Goal: Transaction & Acquisition: Purchase product/service

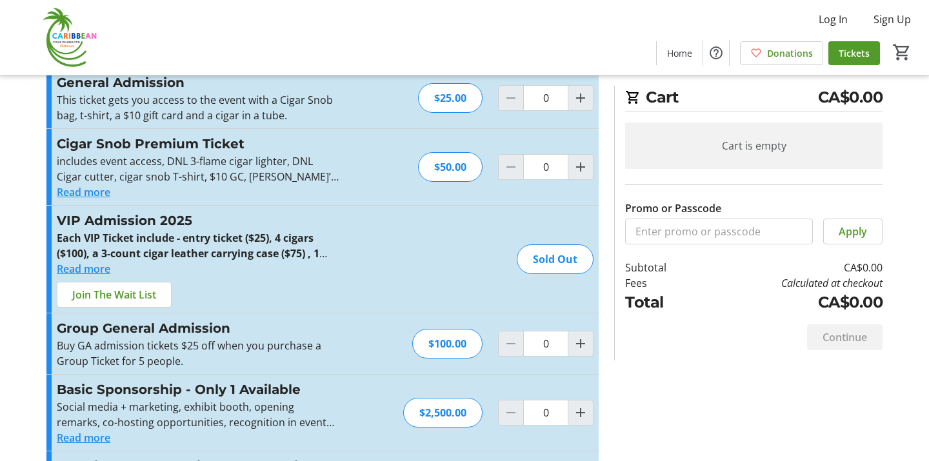
scroll to position [41, 0]
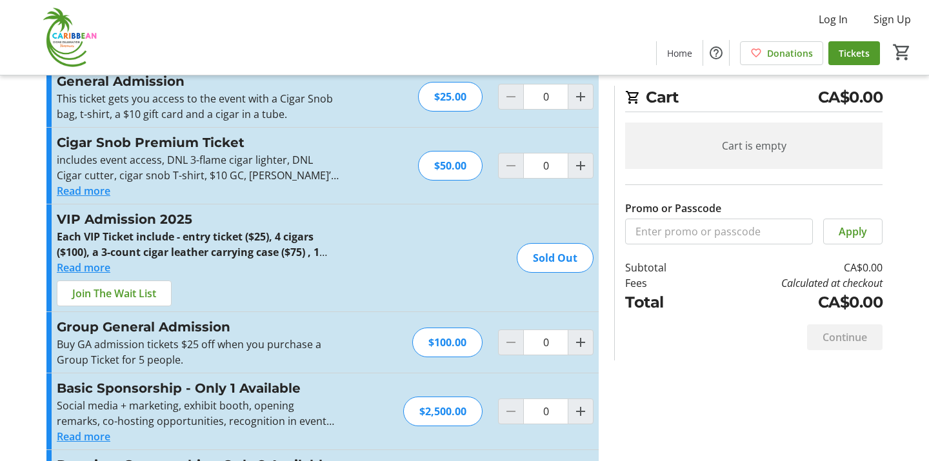
click at [92, 193] on button "Read more" at bounding box center [84, 190] width 54 height 15
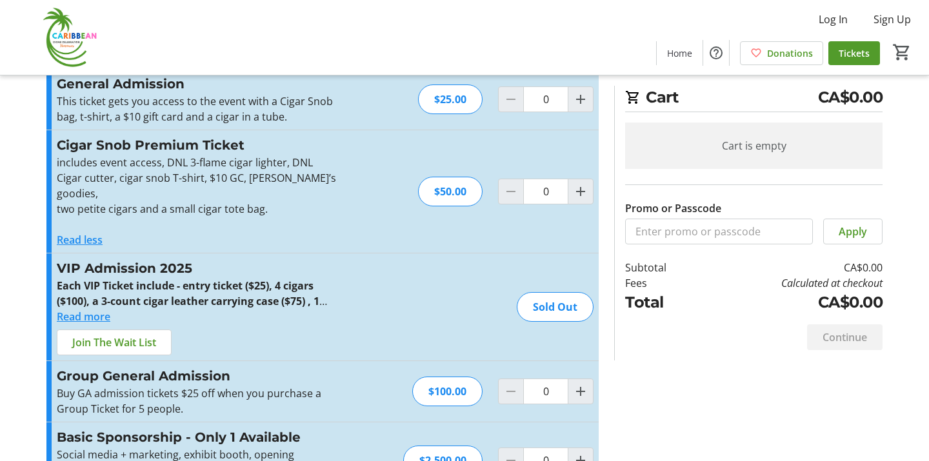
scroll to position [0, 0]
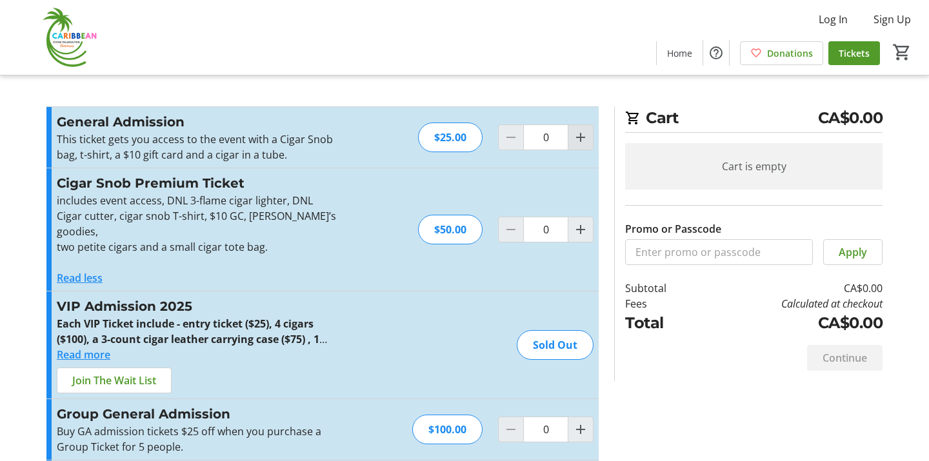
click at [581, 135] on mat-icon "Increment by one" at bounding box center [580, 137] width 15 height 15
type input "1"
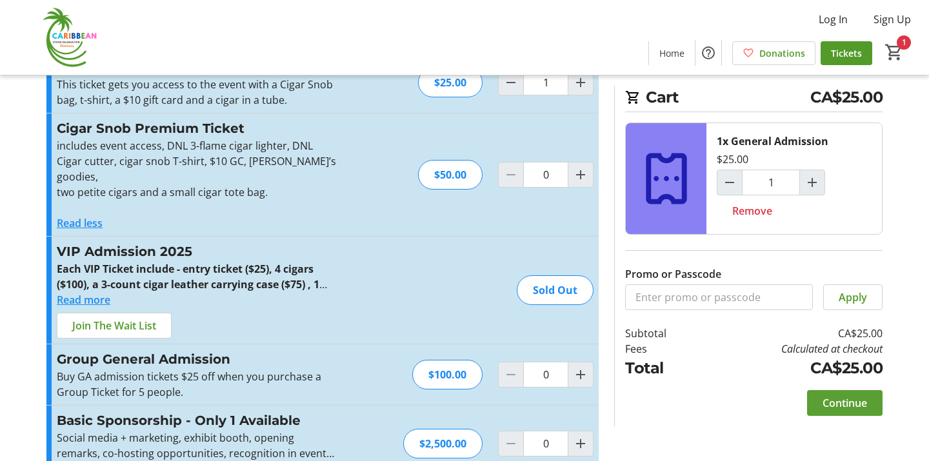
scroll to position [229, 0]
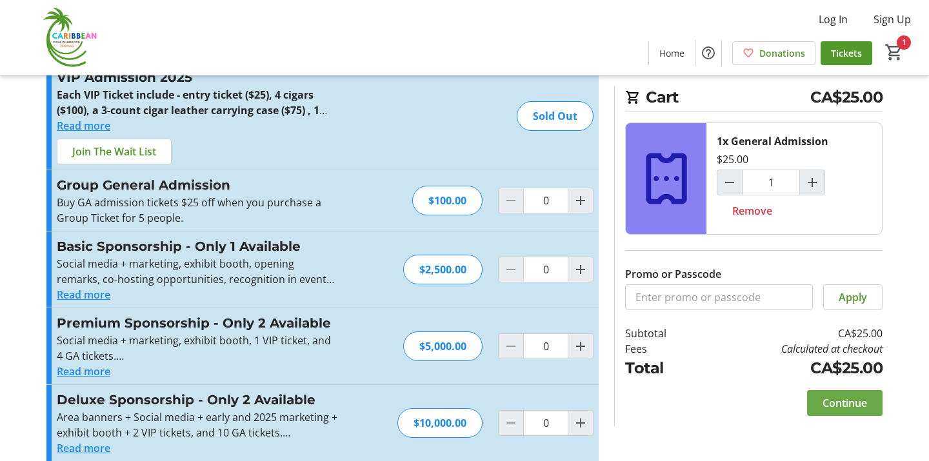
click at [854, 397] on span "Continue" at bounding box center [844, 402] width 45 height 15
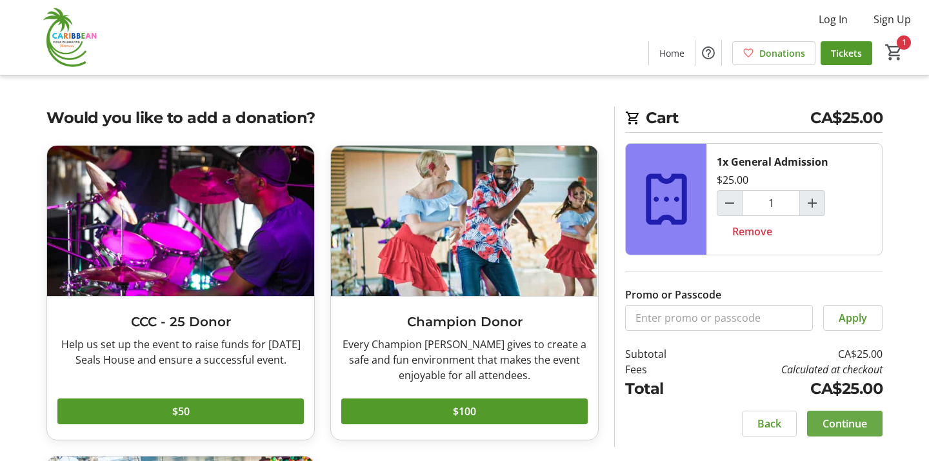
click at [855, 428] on span "Continue" at bounding box center [844, 423] width 45 height 15
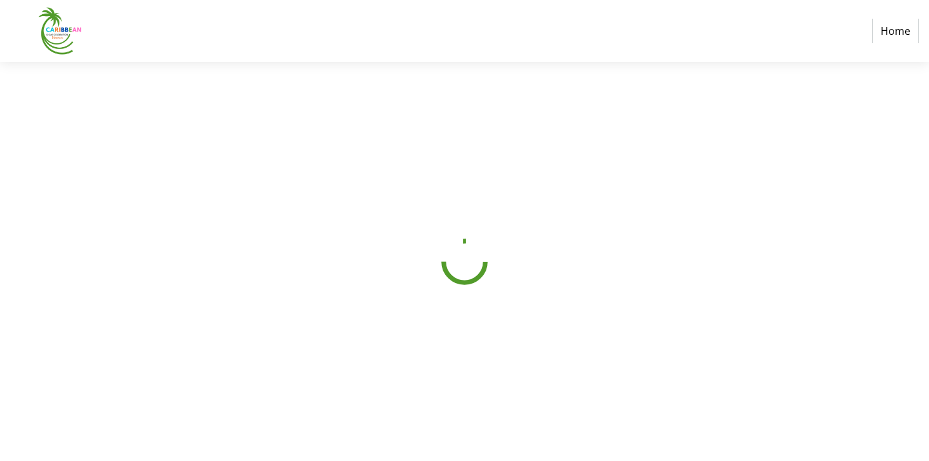
select select "CA"
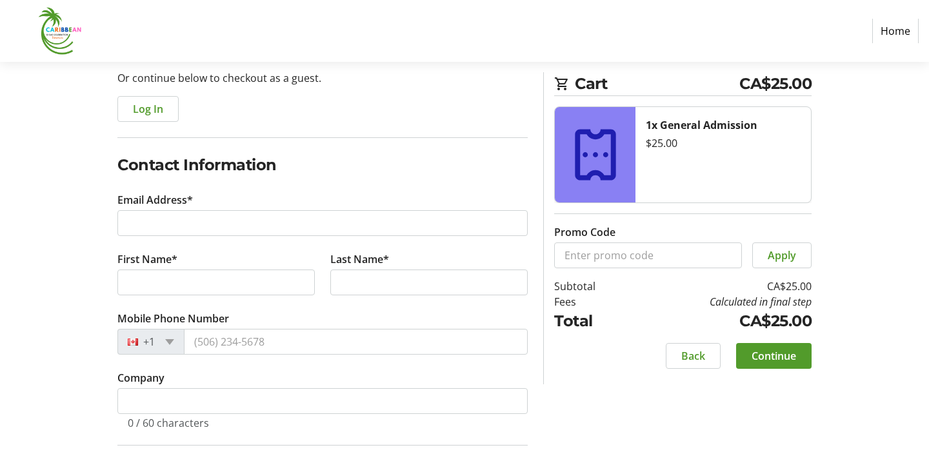
scroll to position [184, 0]
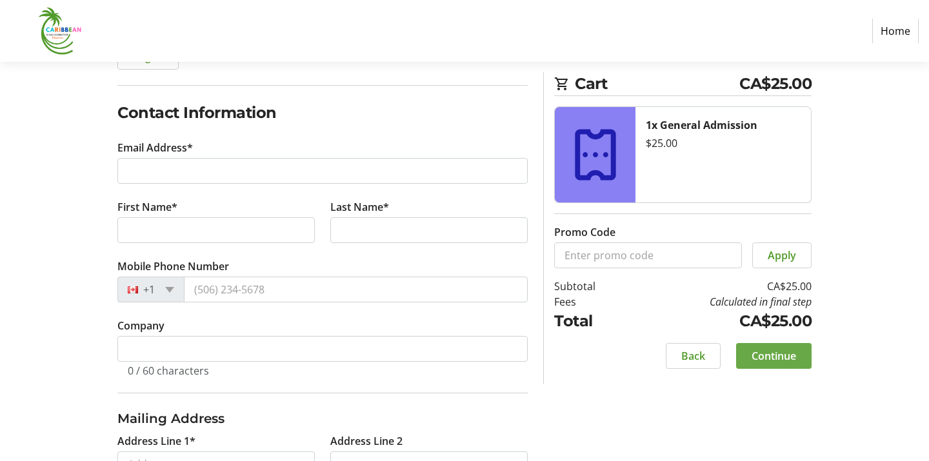
click at [773, 353] on span "Continue" at bounding box center [773, 355] width 45 height 15
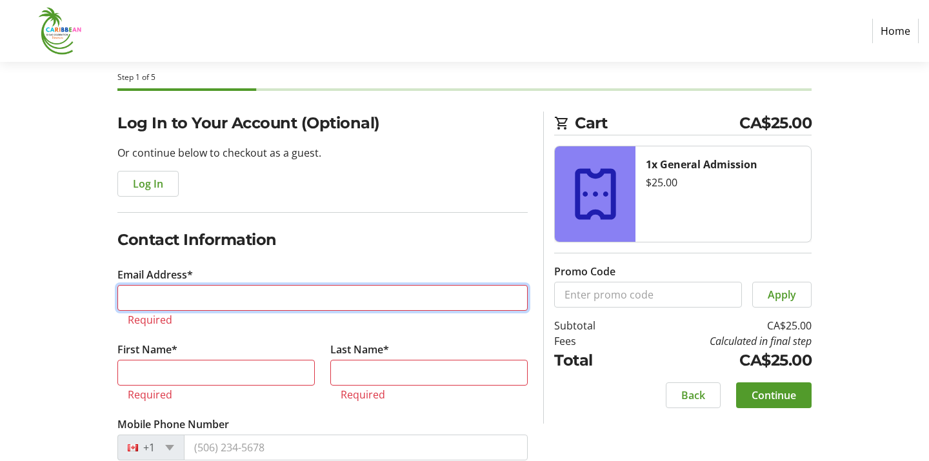
scroll to position [0, 0]
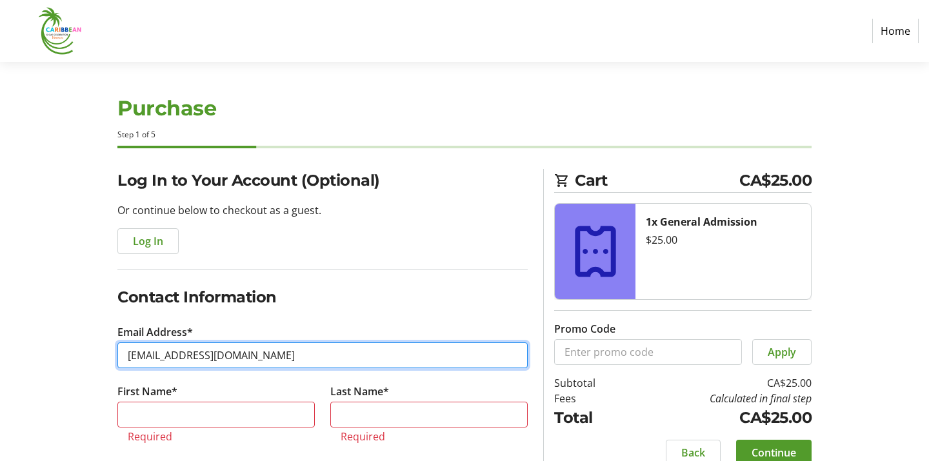
type input "[EMAIL_ADDRESS][DOMAIN_NAME]"
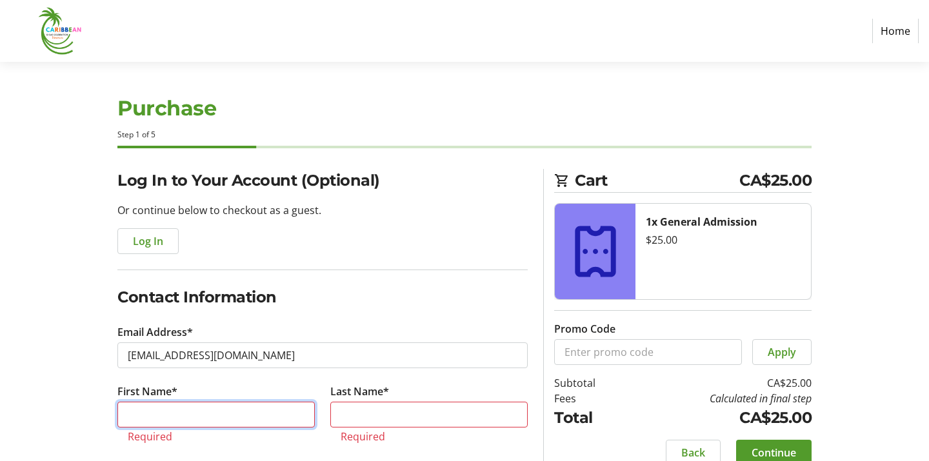
click at [168, 419] on input "First Name*" at bounding box center [215, 415] width 197 height 26
type input "[PERSON_NAME]"
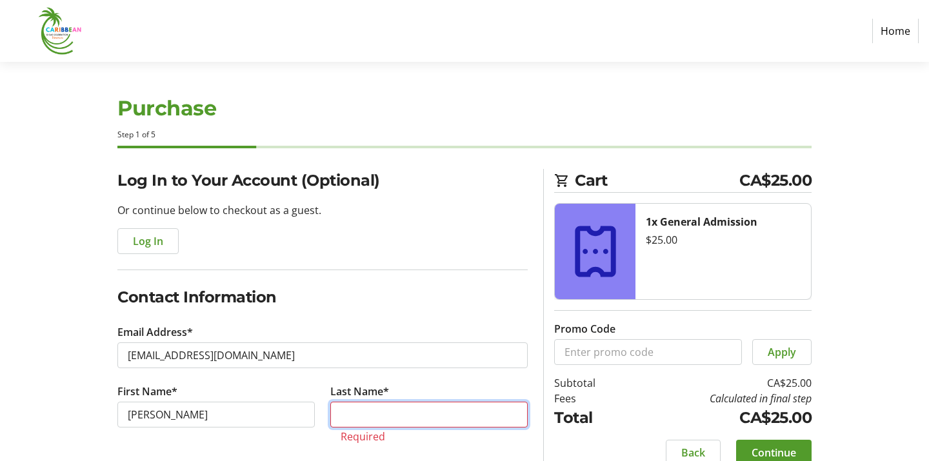
click at [362, 422] on input "Last Name*" at bounding box center [428, 415] width 197 height 26
type input "E"
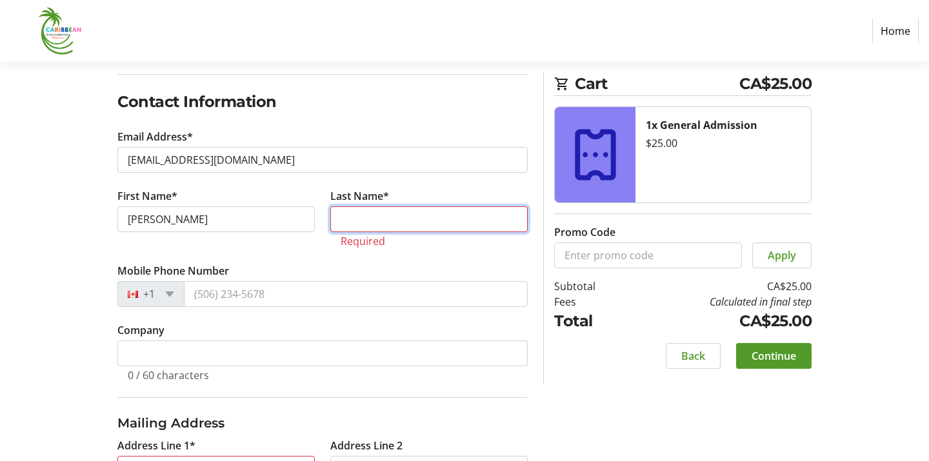
scroll to position [197, 0]
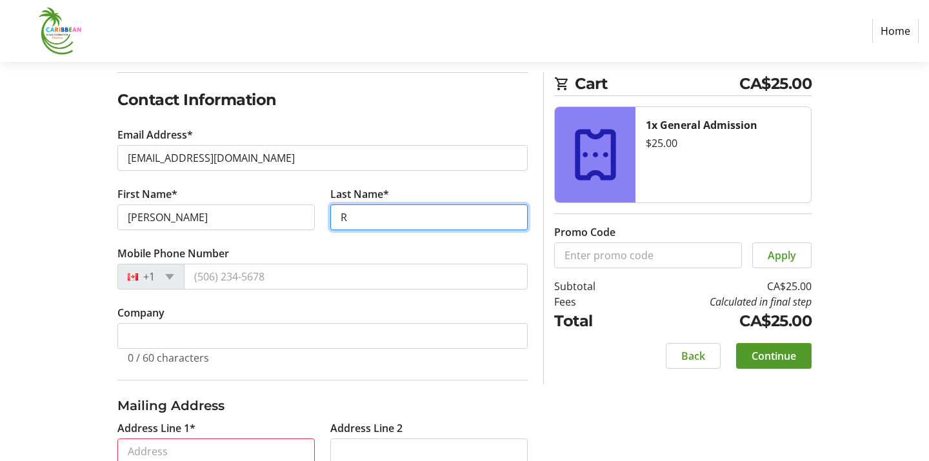
type input "R"
click at [50, 314] on div "Log In to Your Account (Optional) Or continue below to checkout as a guest. Log…" at bounding box center [464, 316] width 851 height 689
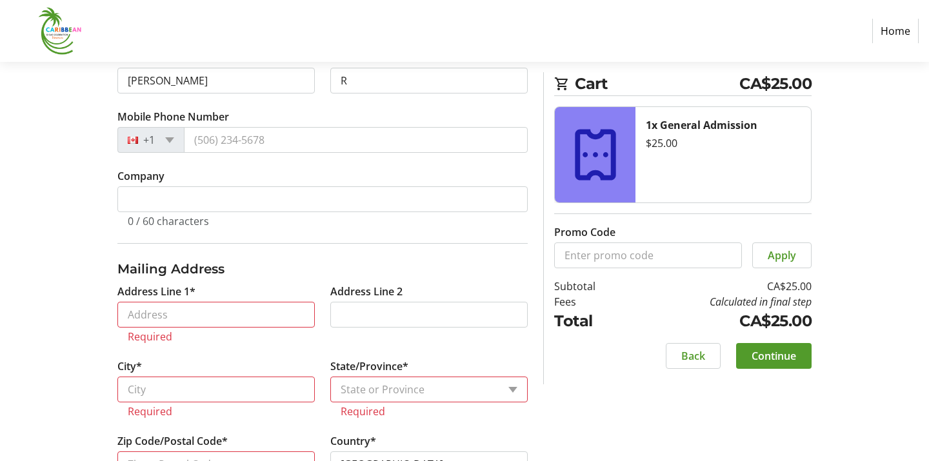
scroll to position [358, 0]
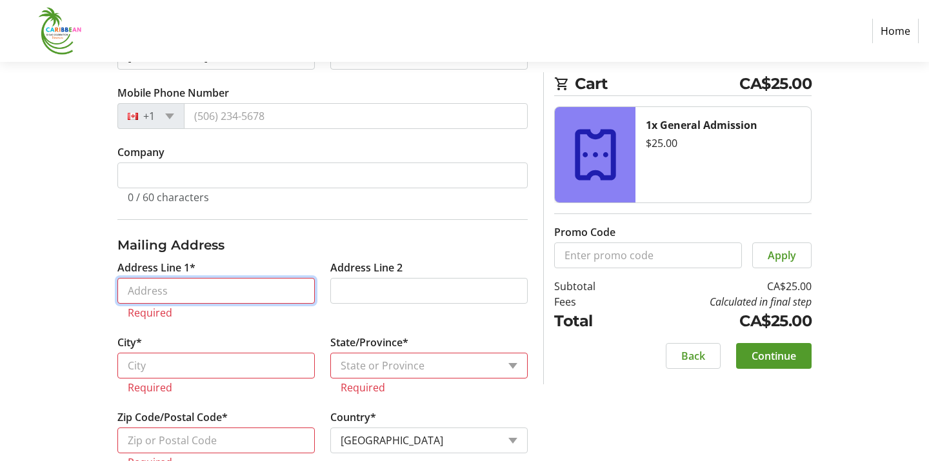
click at [164, 285] on input "Address Line 1*" at bounding box center [215, 291] width 197 height 26
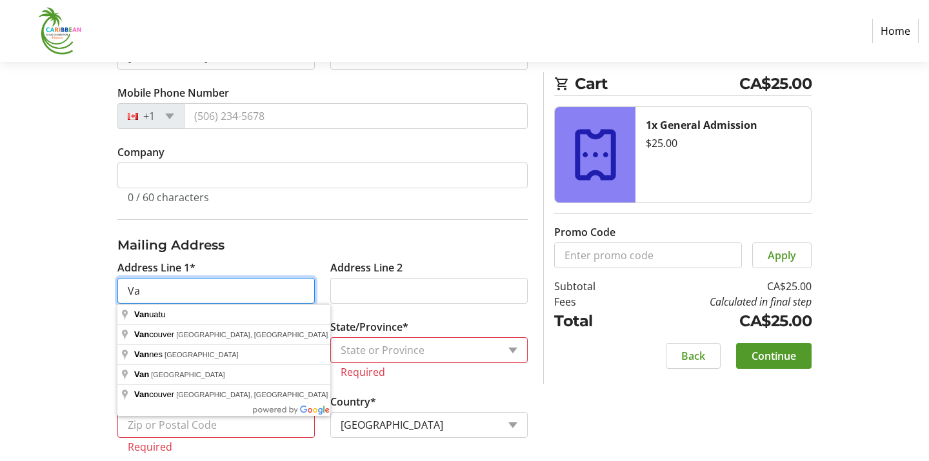
type input "V"
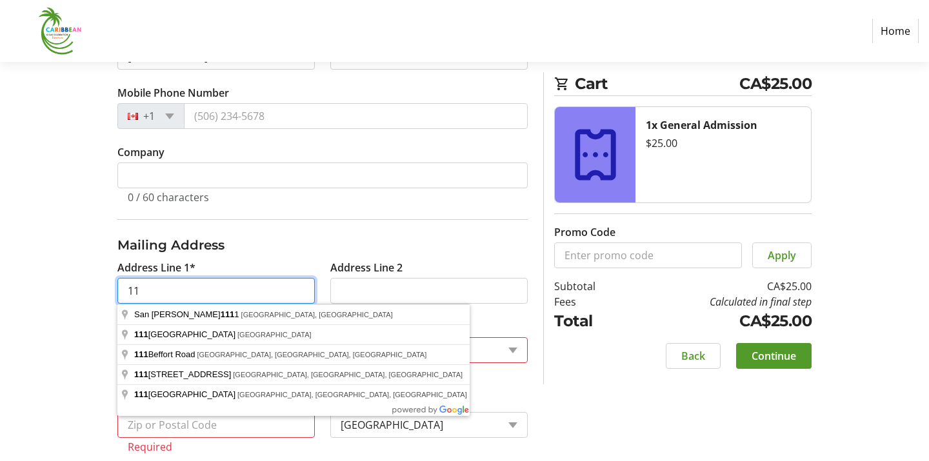
type input "1"
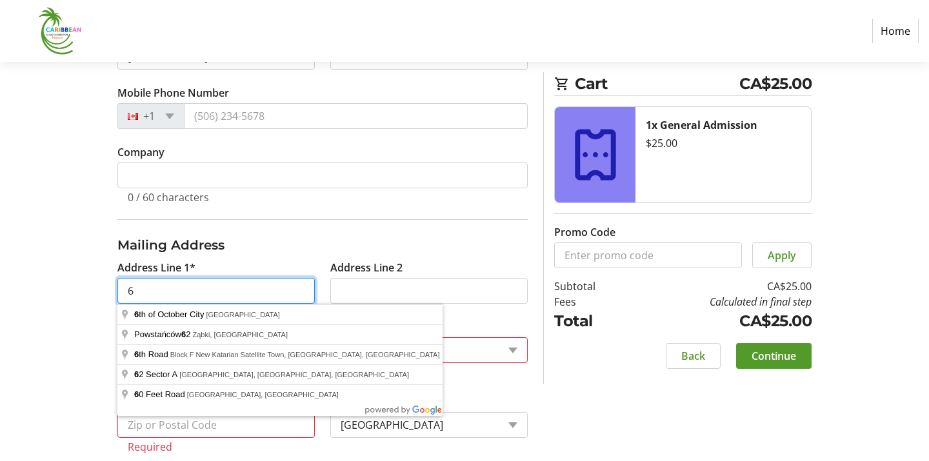
type input "[STREET_ADDRESS]"
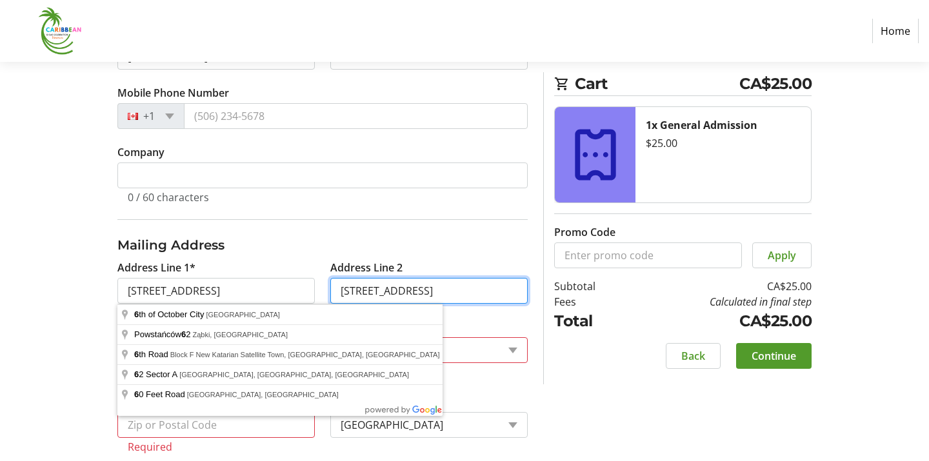
type input "[GEOGRAPHIC_DATA]"
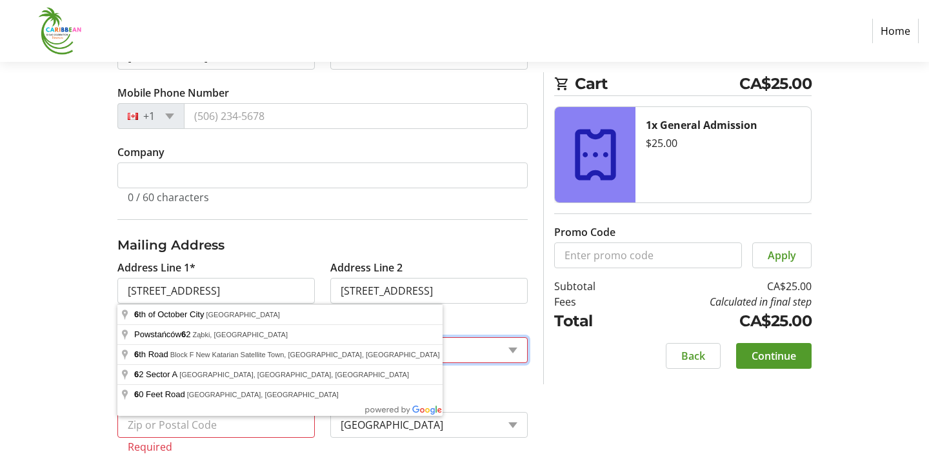
select select "BC"
type input "V6P 1M1"
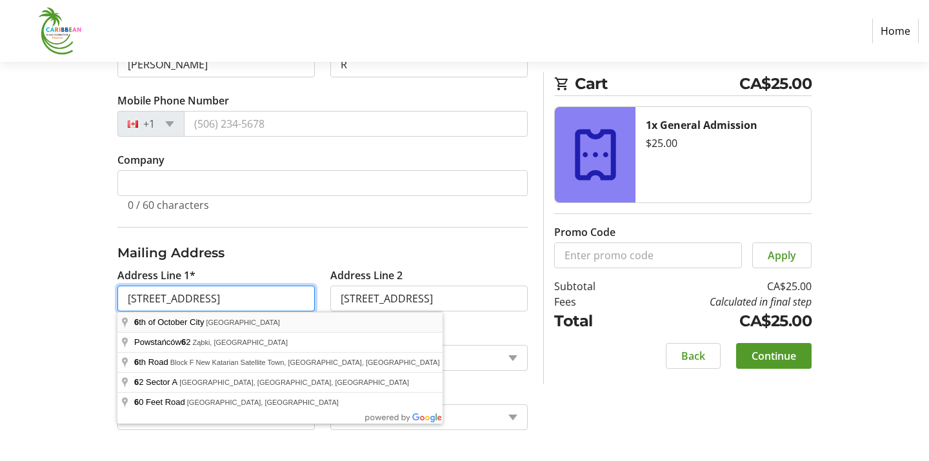
scroll to position [350, 0]
click at [259, 261] on h3 "Mailing Address" at bounding box center [322, 252] width 410 height 19
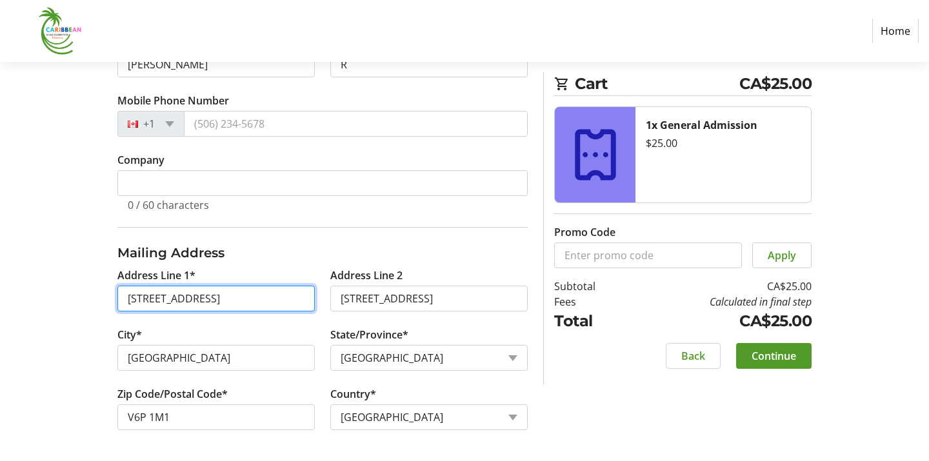
click at [223, 303] on input "[STREET_ADDRESS]" at bounding box center [215, 299] width 197 height 26
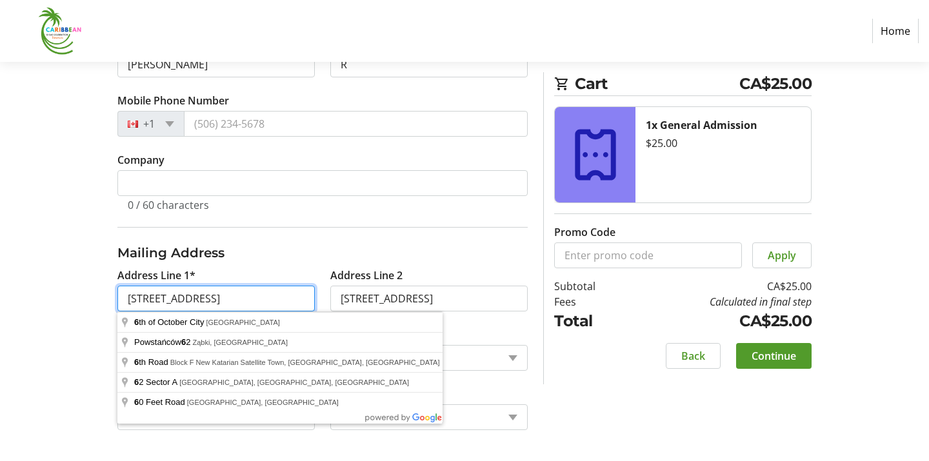
click at [223, 303] on input "[STREET_ADDRESS]" at bounding box center [215, 299] width 197 height 26
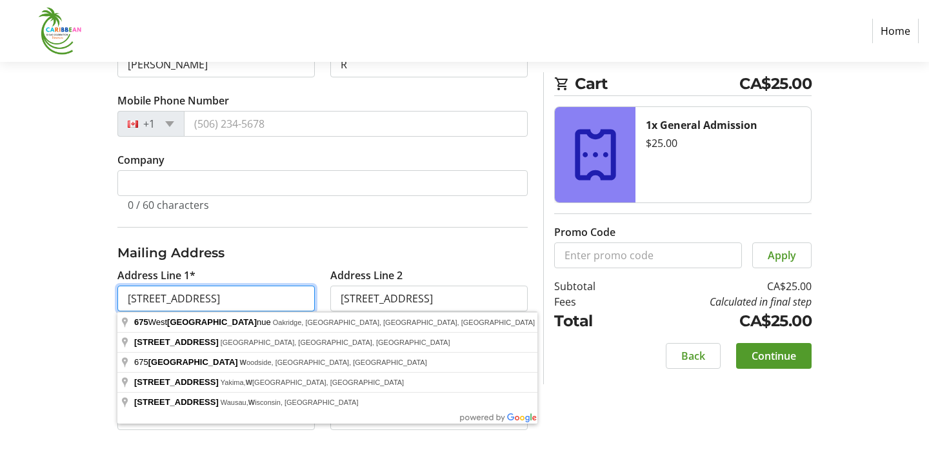
type input "[STREET_ADDRESS]"
click at [472, 307] on input "[STREET_ADDRESS]" at bounding box center [428, 299] width 197 height 26
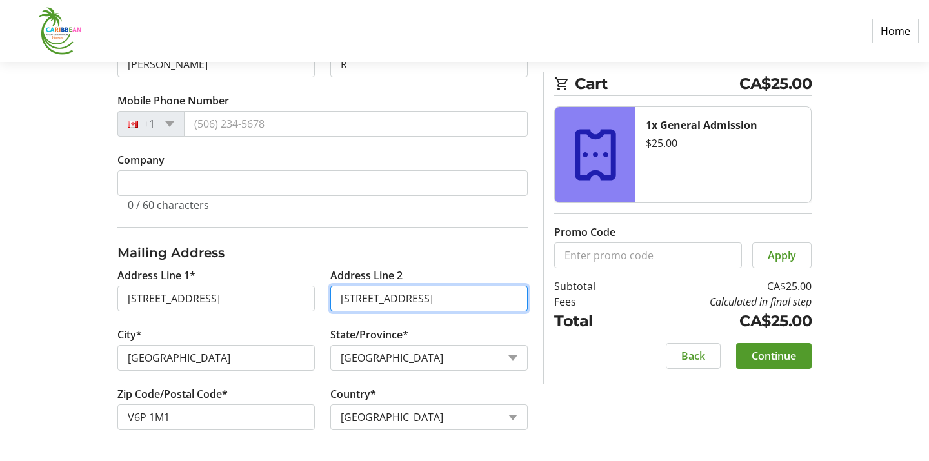
click at [473, 304] on input "[STREET_ADDRESS]" at bounding box center [428, 299] width 197 height 26
click at [259, 333] on tr-form-field "City* [GEOGRAPHIC_DATA]" at bounding box center [216, 356] width 213 height 59
click at [386, 252] on h3 "Mailing Address" at bounding box center [322, 252] width 410 height 19
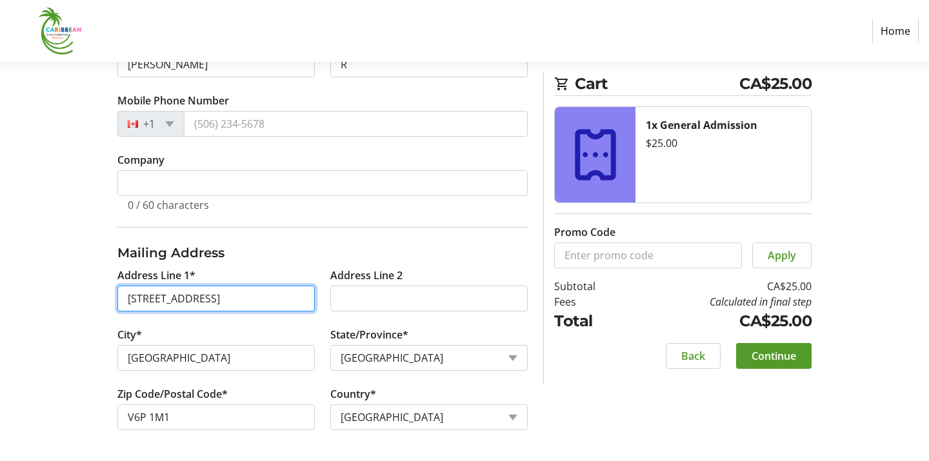
click at [140, 298] on input "[STREET_ADDRESS]" at bounding box center [215, 299] width 197 height 26
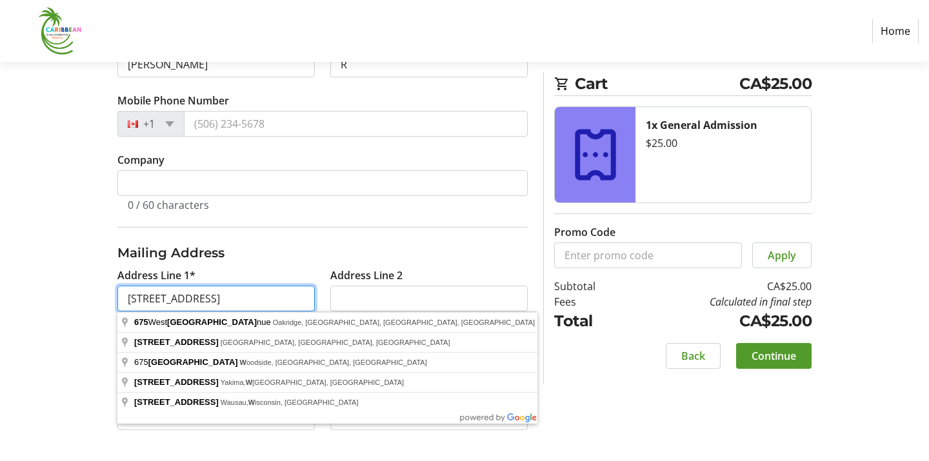
click at [140, 298] on input "[STREET_ADDRESS]" at bounding box center [215, 299] width 197 height 26
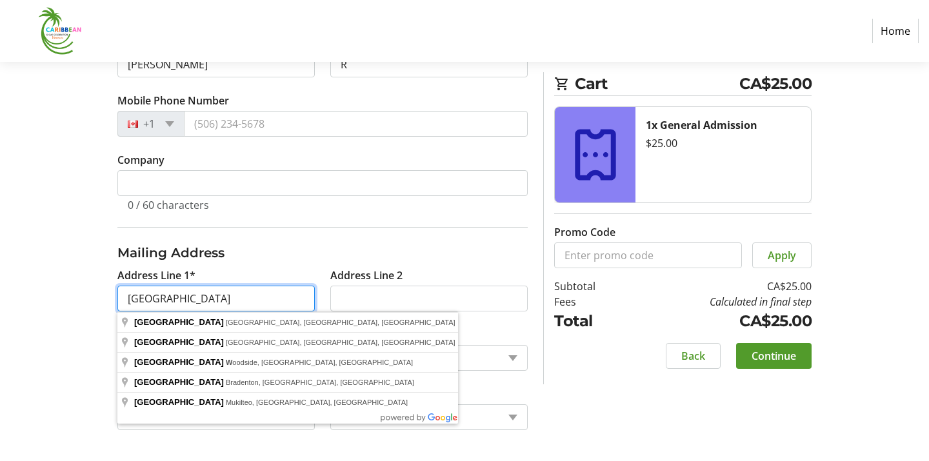
type input "[GEOGRAPHIC_DATA]"
click at [57, 321] on div "Log In to Your Account (Optional) Or continue below to checkout as a guest. Log…" at bounding box center [464, 140] width 851 height 642
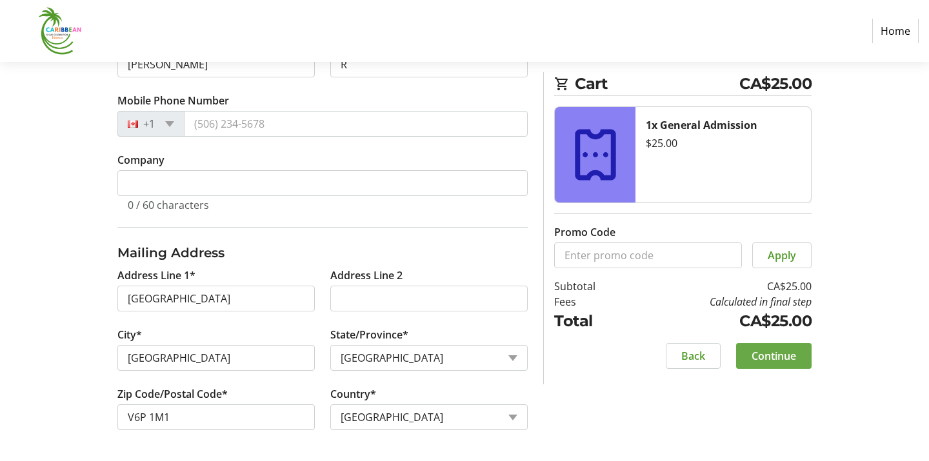
click at [761, 357] on span "Continue" at bounding box center [773, 355] width 45 height 15
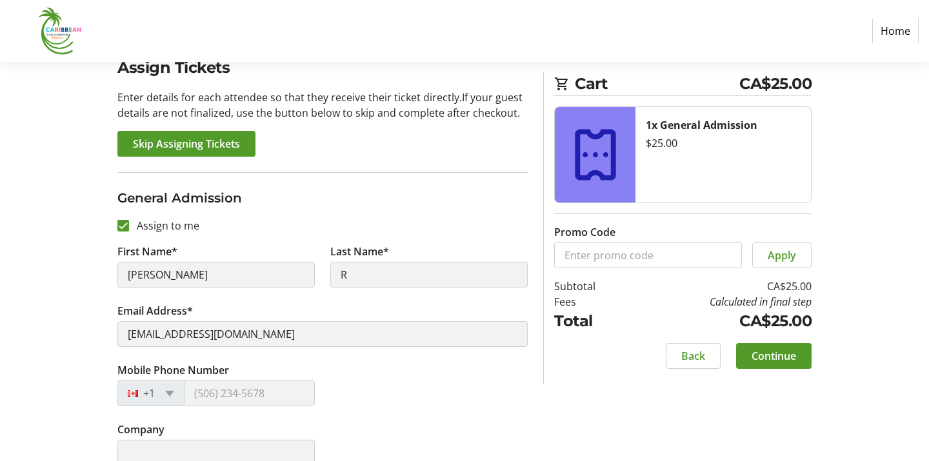
scroll to position [133, 0]
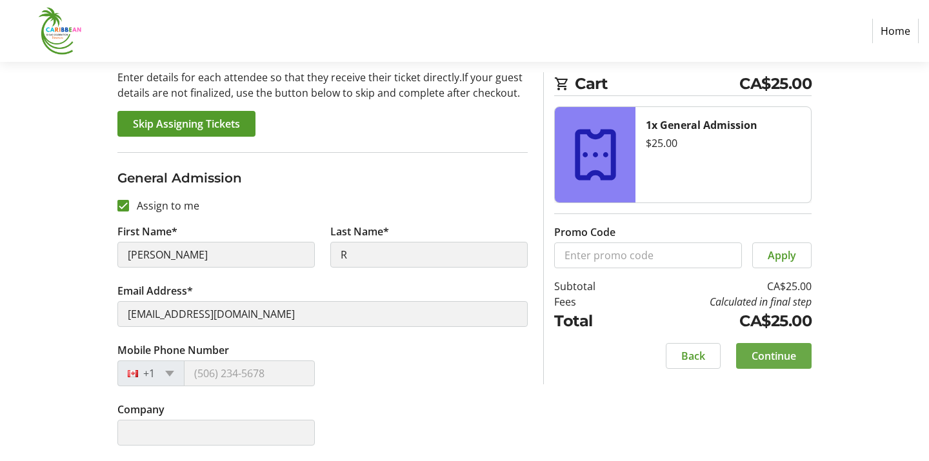
click at [787, 350] on span "Continue" at bounding box center [773, 355] width 45 height 15
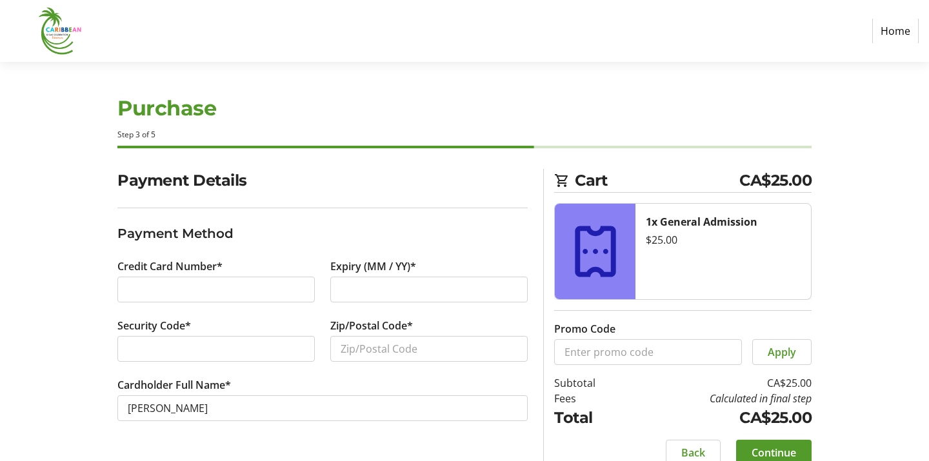
scroll to position [20, 0]
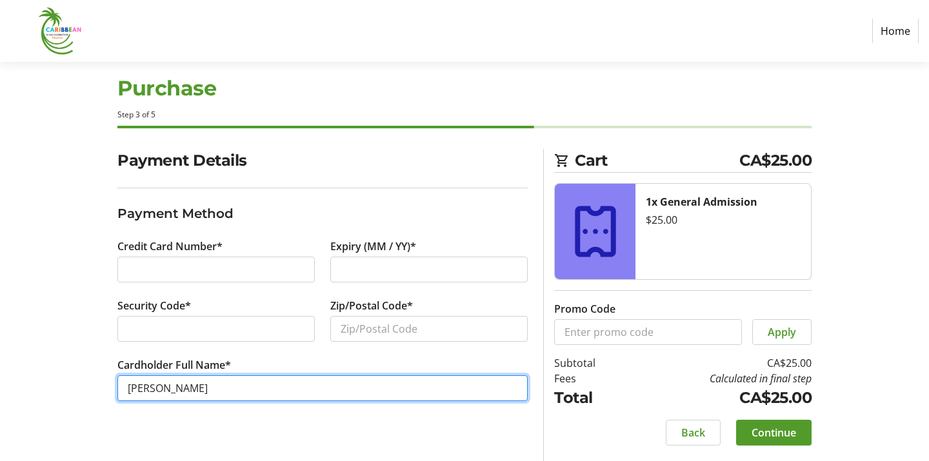
click at [220, 383] on input "[PERSON_NAME]" at bounding box center [322, 388] width 410 height 26
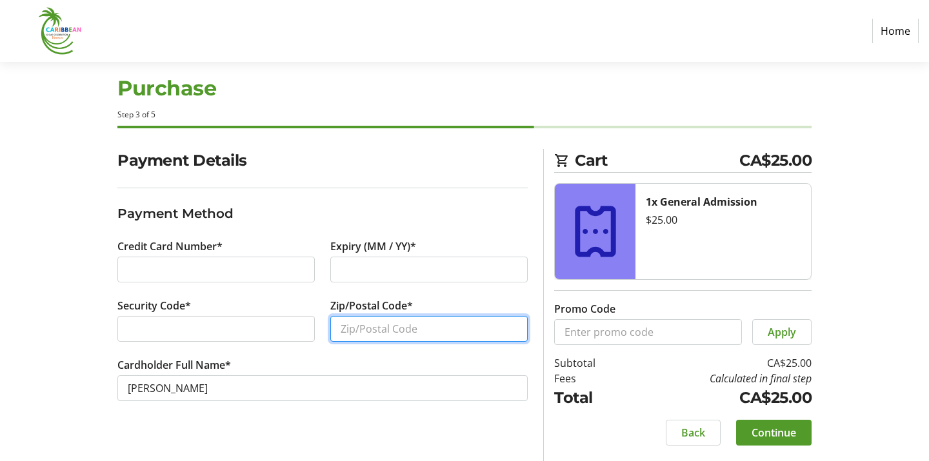
click at [366, 323] on input "Zip/Postal Code*" at bounding box center [428, 329] width 197 height 26
type input "V6P 1M1"
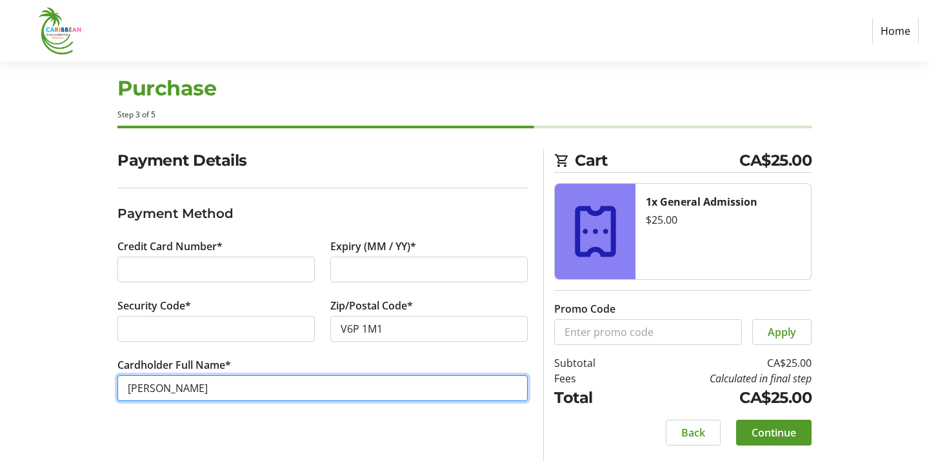
click at [226, 397] on input "[PERSON_NAME]" at bounding box center [322, 388] width 410 height 26
type input "[PERSON_NAME]"
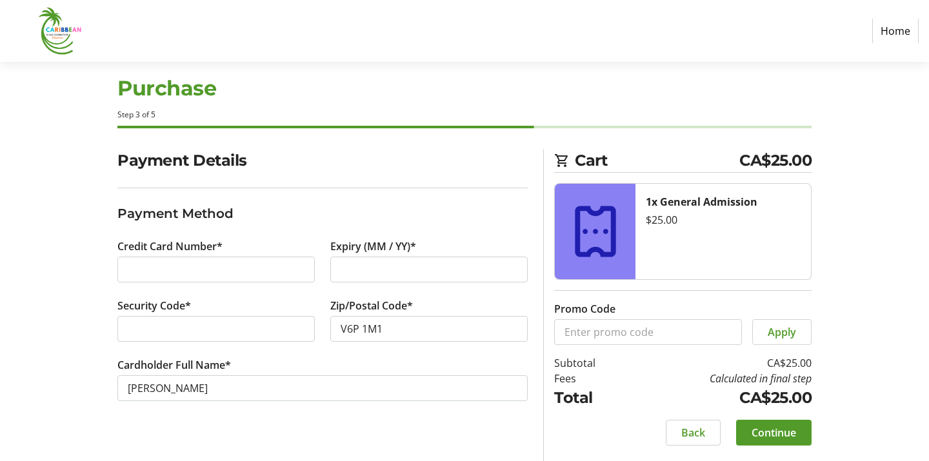
click at [65, 376] on div "Payment Details Payment Method Credit Card Number* Expiry (MM / YY)* Security C…" at bounding box center [464, 305] width 851 height 312
click at [779, 432] on span "Continue" at bounding box center [773, 432] width 45 height 15
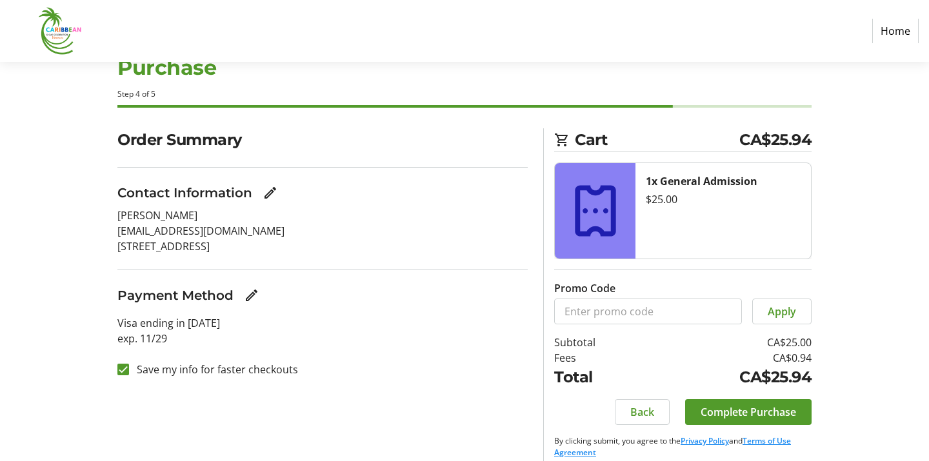
scroll to position [54, 0]
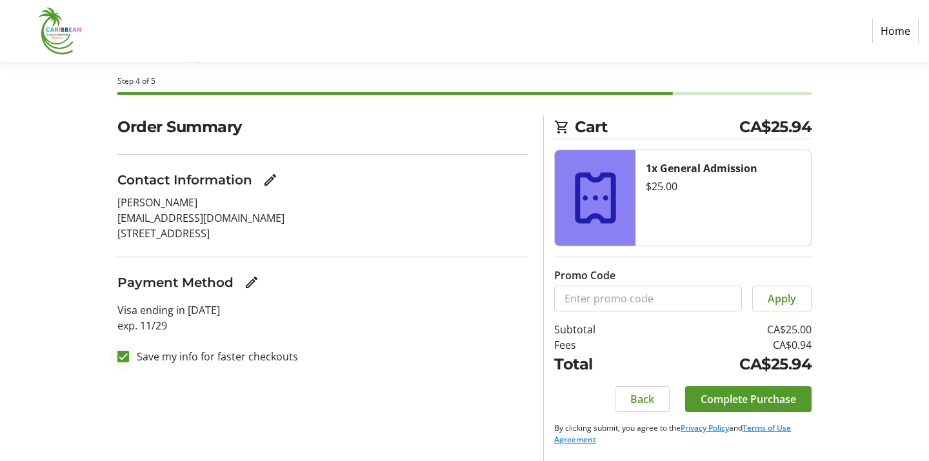
click at [117, 357] on div at bounding box center [123, 356] width 31 height 31
checkbox input "false"
click at [751, 397] on span "Complete Purchase" at bounding box center [748, 399] width 95 height 15
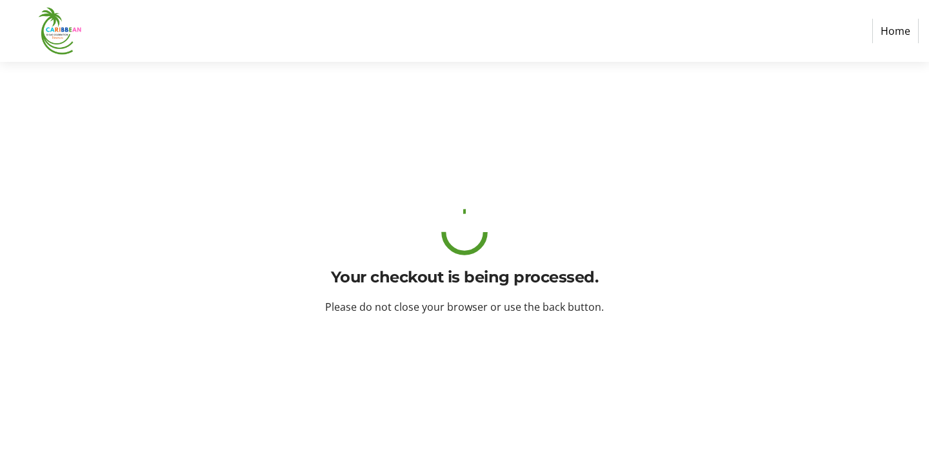
scroll to position [0, 0]
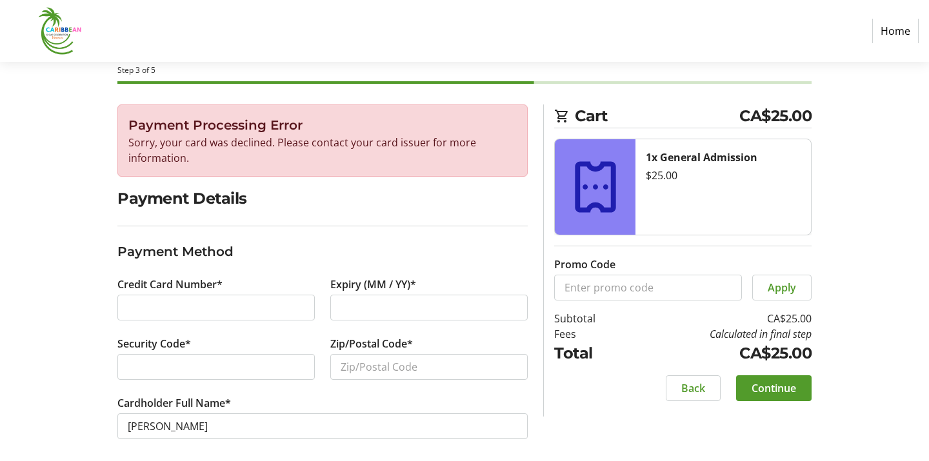
scroll to position [63, 0]
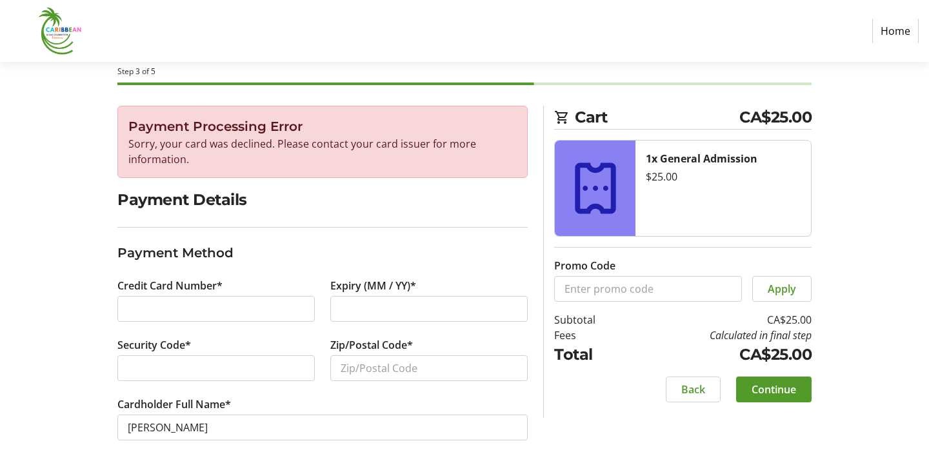
click at [170, 359] on div at bounding box center [215, 368] width 197 height 26
click at [393, 363] on input "Zip/Postal Code*" at bounding box center [428, 368] width 197 height 26
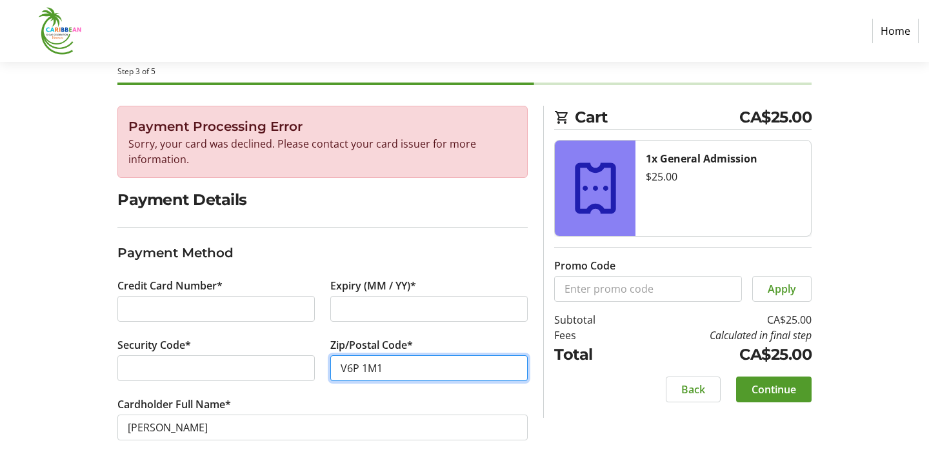
type input "V6P 1M1"
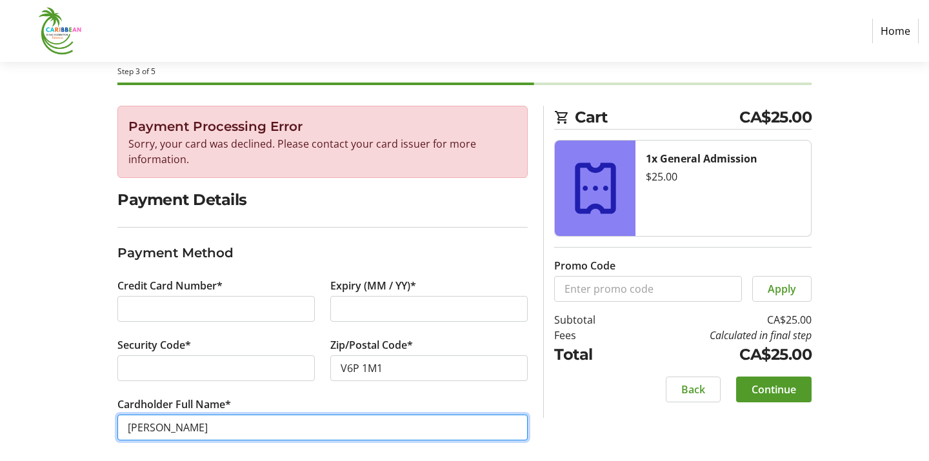
click at [302, 434] on input "[PERSON_NAME]" at bounding box center [322, 428] width 410 height 26
type input "[PERSON_NAME]"
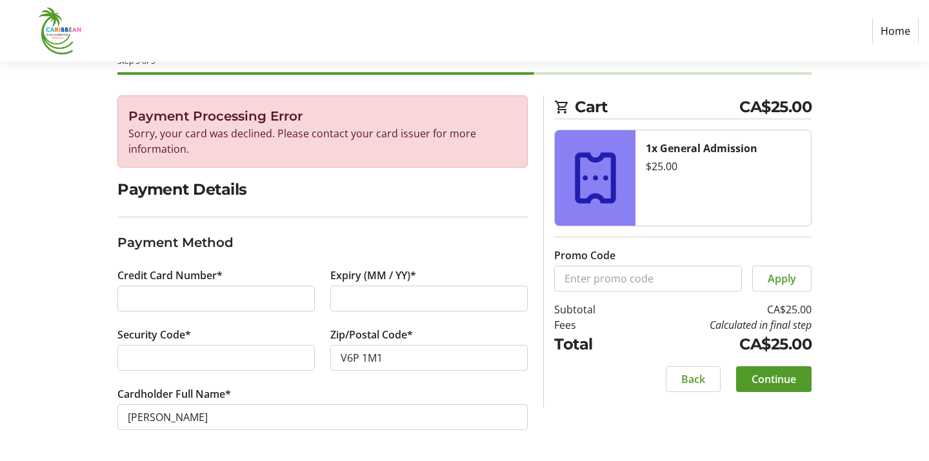
click at [336, 384] on tr-form-field "Zip/Postal Code* V6P 1M1" at bounding box center [428, 356] width 197 height 59
click at [802, 384] on span at bounding box center [773, 379] width 75 height 31
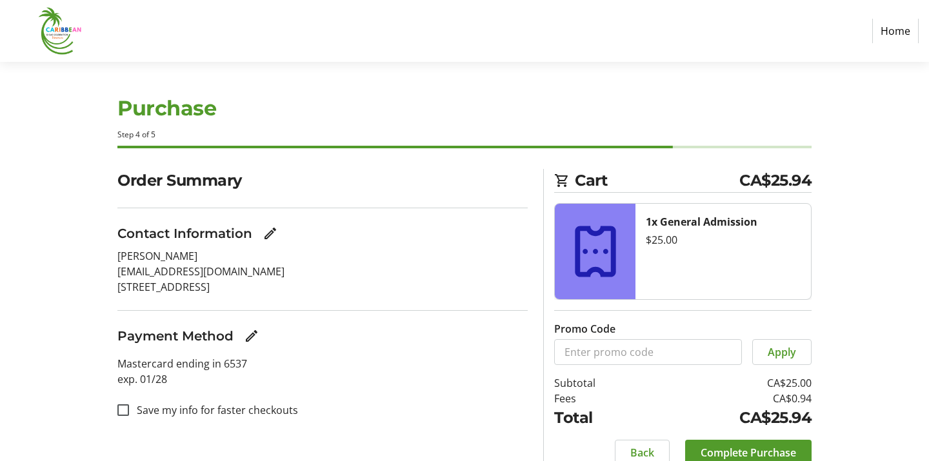
scroll to position [54, 0]
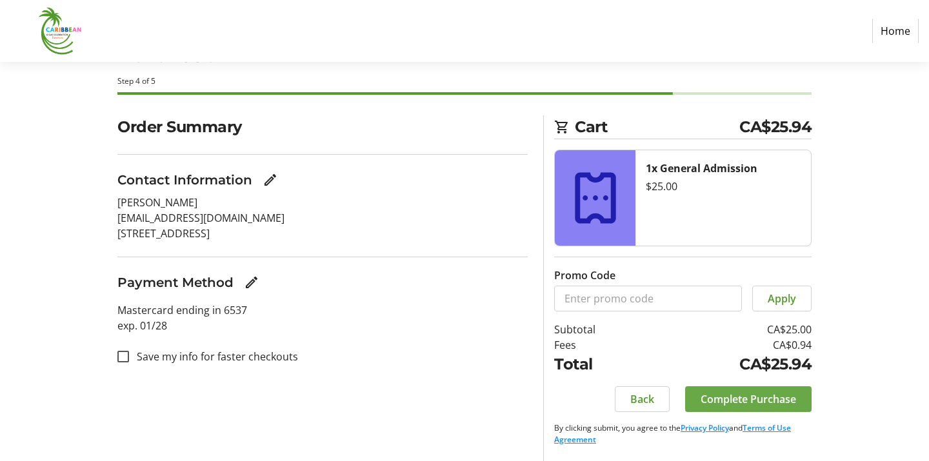
click at [791, 399] on span "Complete Purchase" at bounding box center [748, 399] width 95 height 15
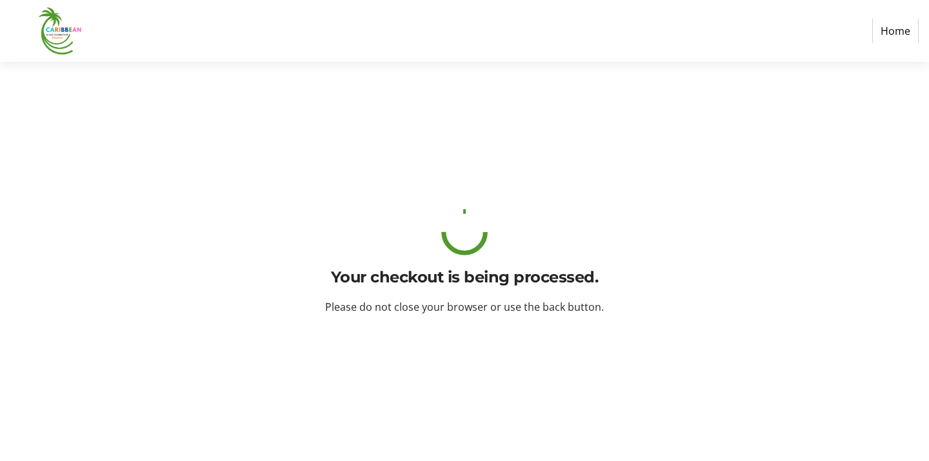
scroll to position [0, 0]
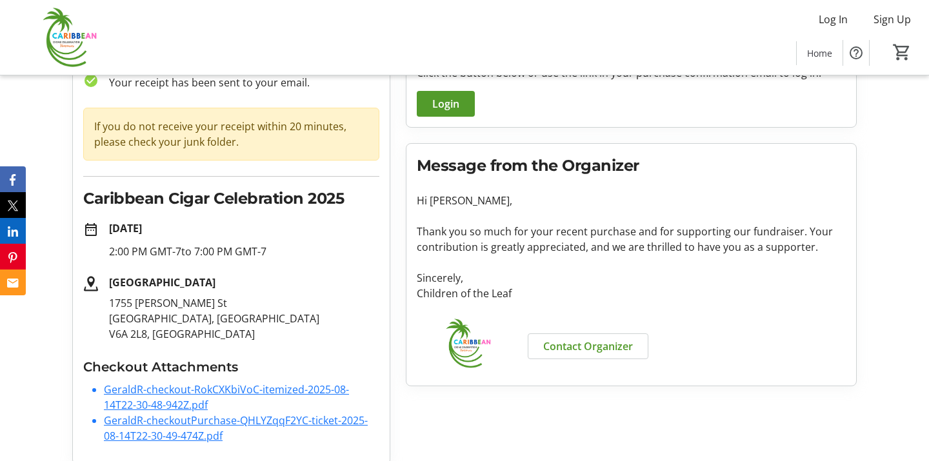
scroll to position [106, 0]
